Goal: Browse casually

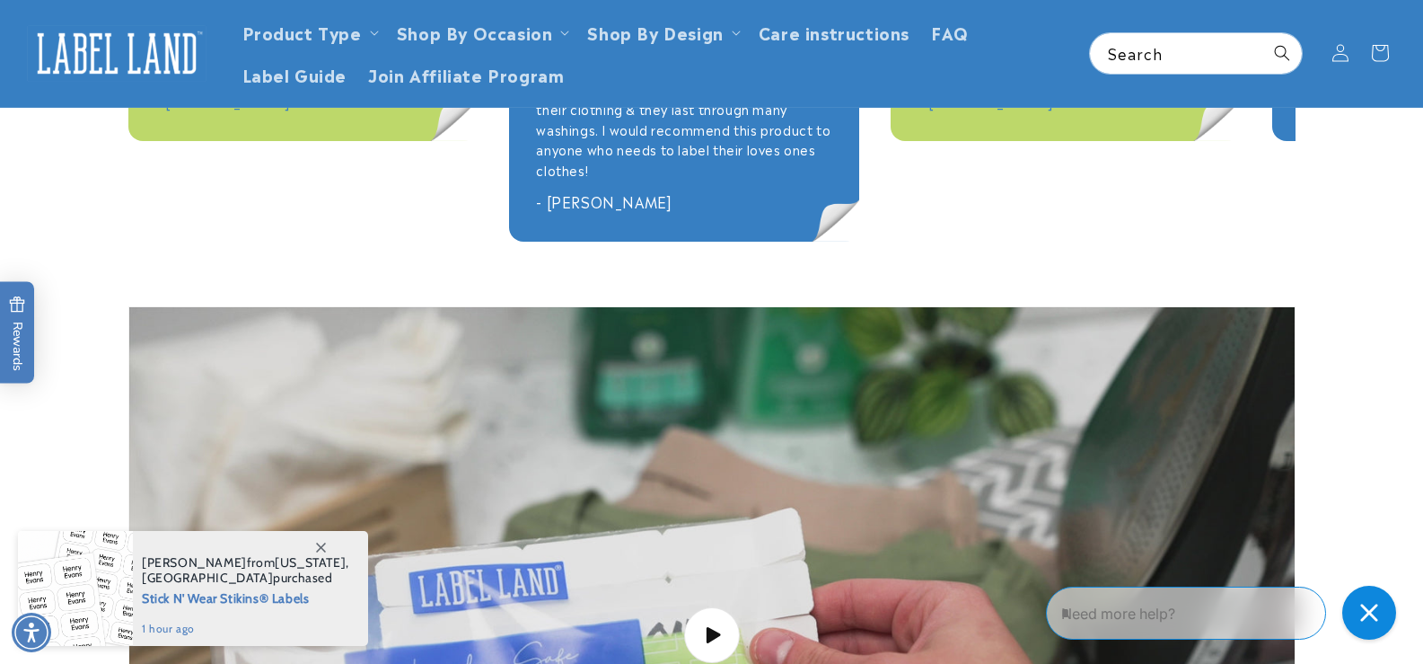
scroll to position [2335, 0]
